Goal: Use online tool/utility: Utilize a website feature to perform a specific function

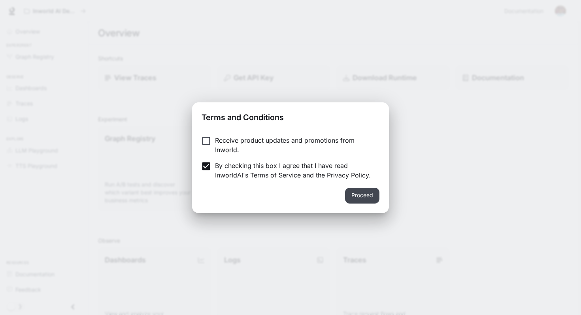
click at [368, 193] on button "Proceed" at bounding box center [362, 196] width 34 height 16
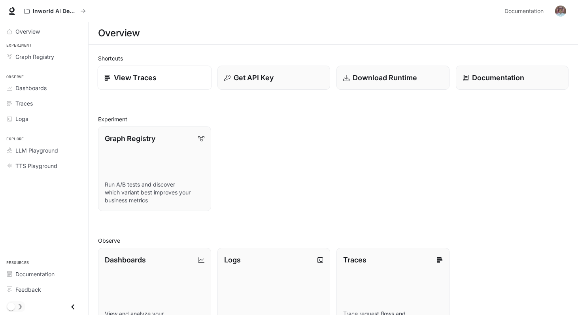
click at [153, 79] on p "View Traces" at bounding box center [135, 77] width 43 height 11
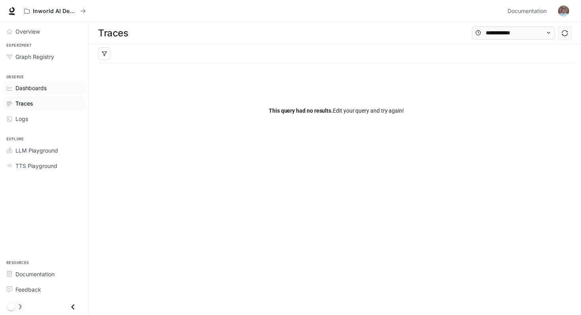
click at [32, 88] on span "Dashboards" at bounding box center [30, 88] width 31 height 8
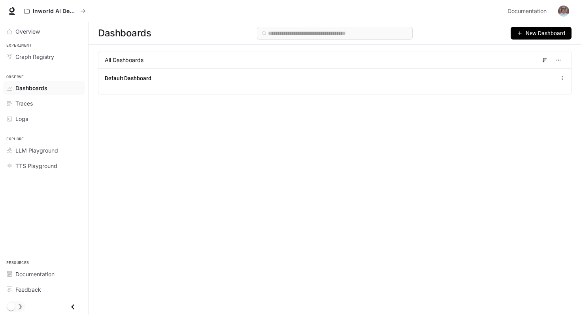
click at [539, 32] on span "New Dashboard" at bounding box center [546, 33] width 40 height 9
click at [42, 148] on span "LLM Playground" at bounding box center [36, 150] width 43 height 8
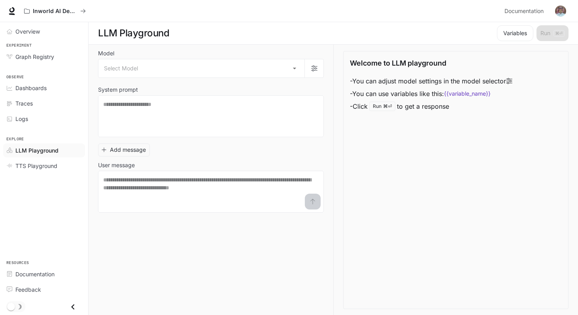
click at [214, 149] on div "Add message User message * ​" at bounding box center [211, 176] width 226 height 72
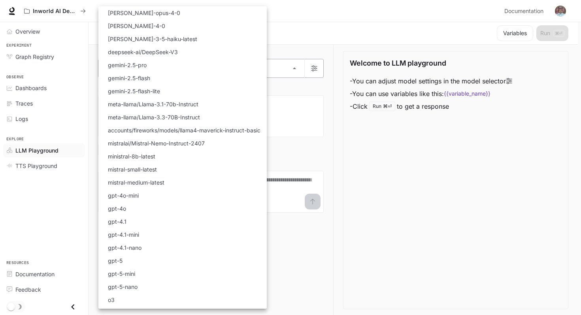
click at [147, 62] on li "gemini-2.5-pro" at bounding box center [182, 65] width 168 height 13
type input "**********"
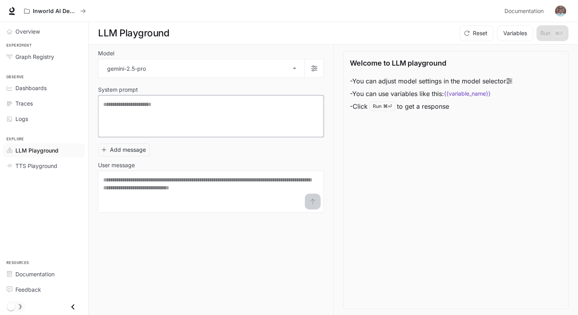
click at [171, 112] on textarea at bounding box center [210, 116] width 215 height 32
click at [174, 186] on textarea at bounding box center [210, 192] width 215 height 32
